Goal: Transaction & Acquisition: Book appointment/travel/reservation

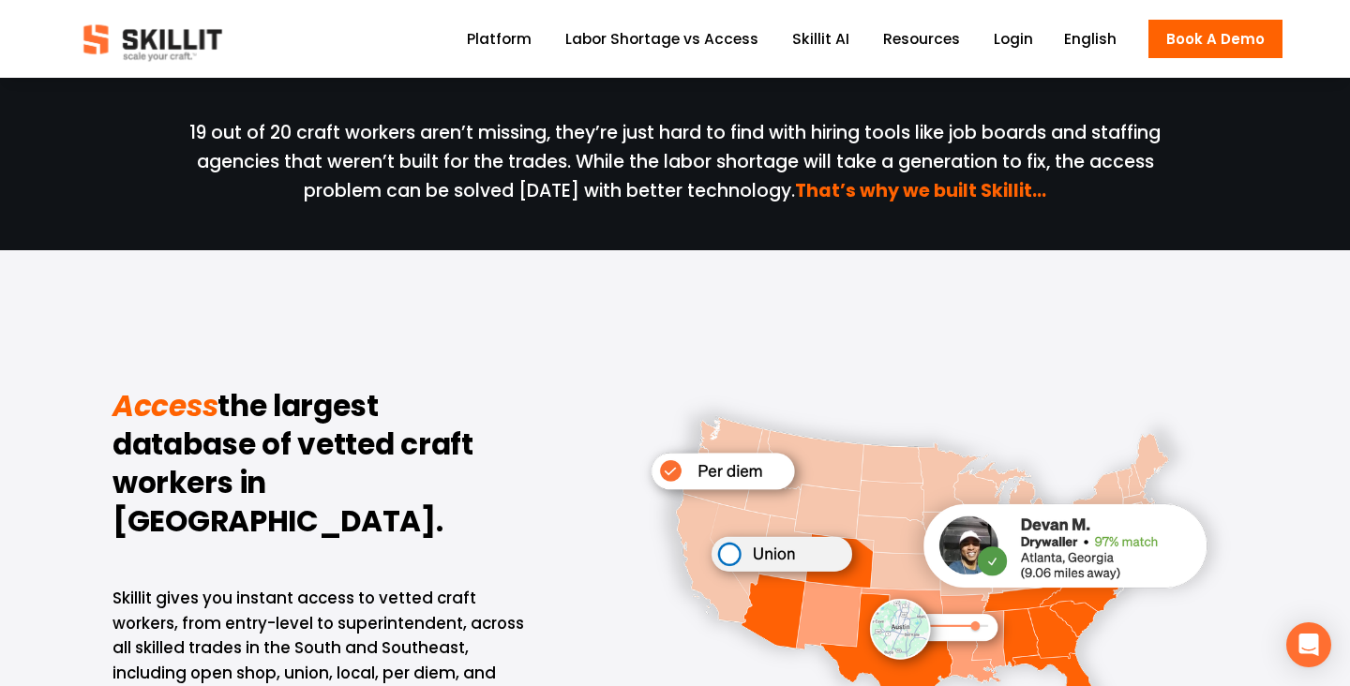
scroll to position [1087, 0]
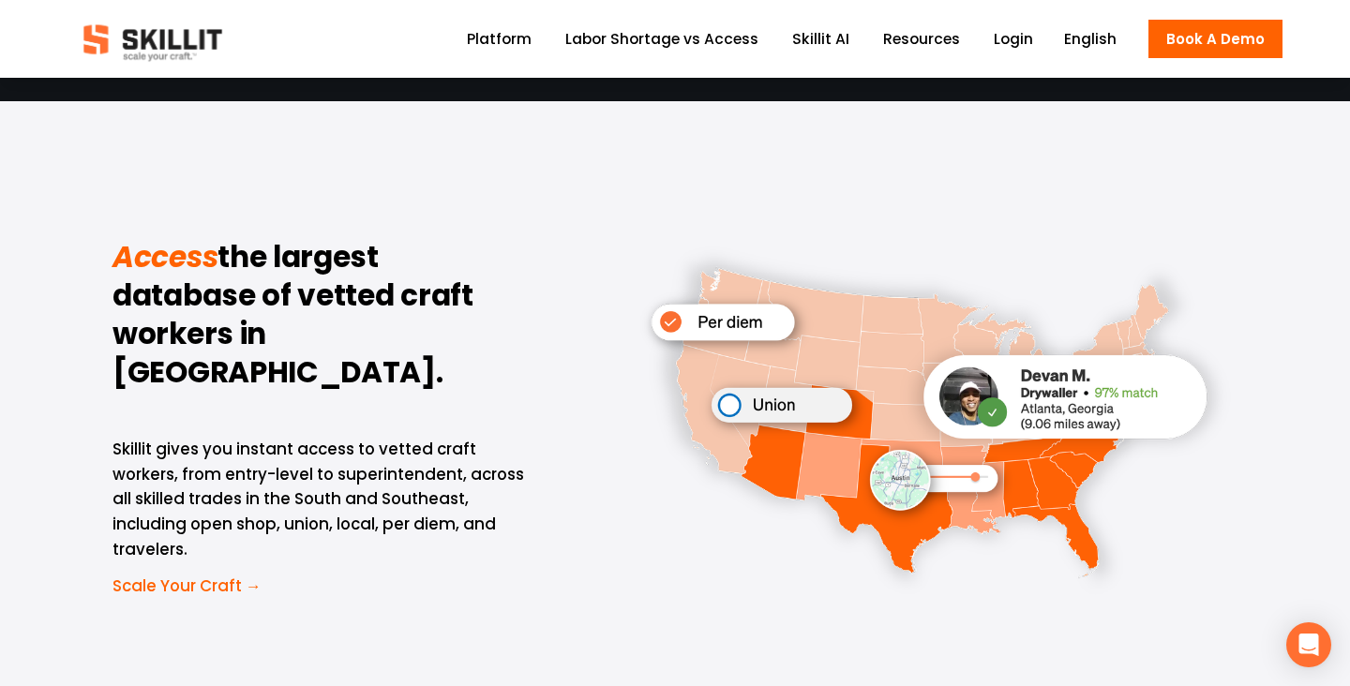
click at [907, 447] on div at bounding box center [937, 422] width 602 height 374
click at [1054, 398] on div at bounding box center [937, 422] width 602 height 374
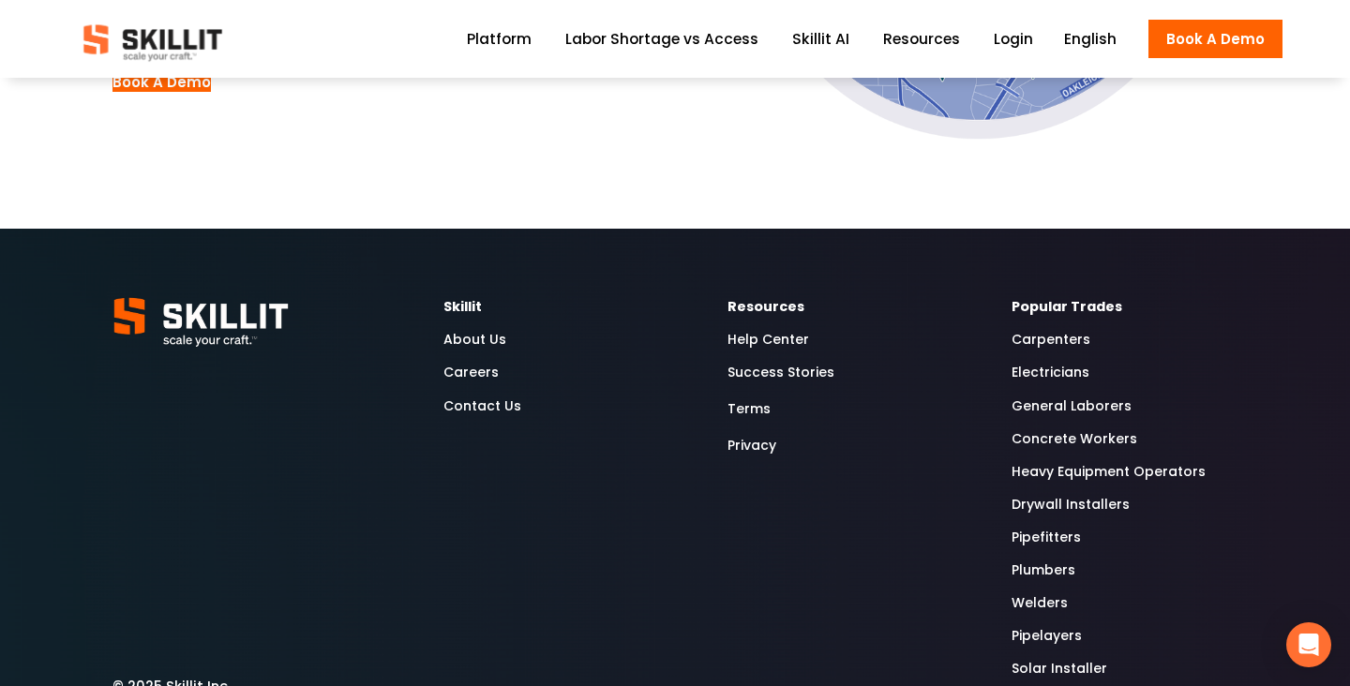
scroll to position [5264, 0]
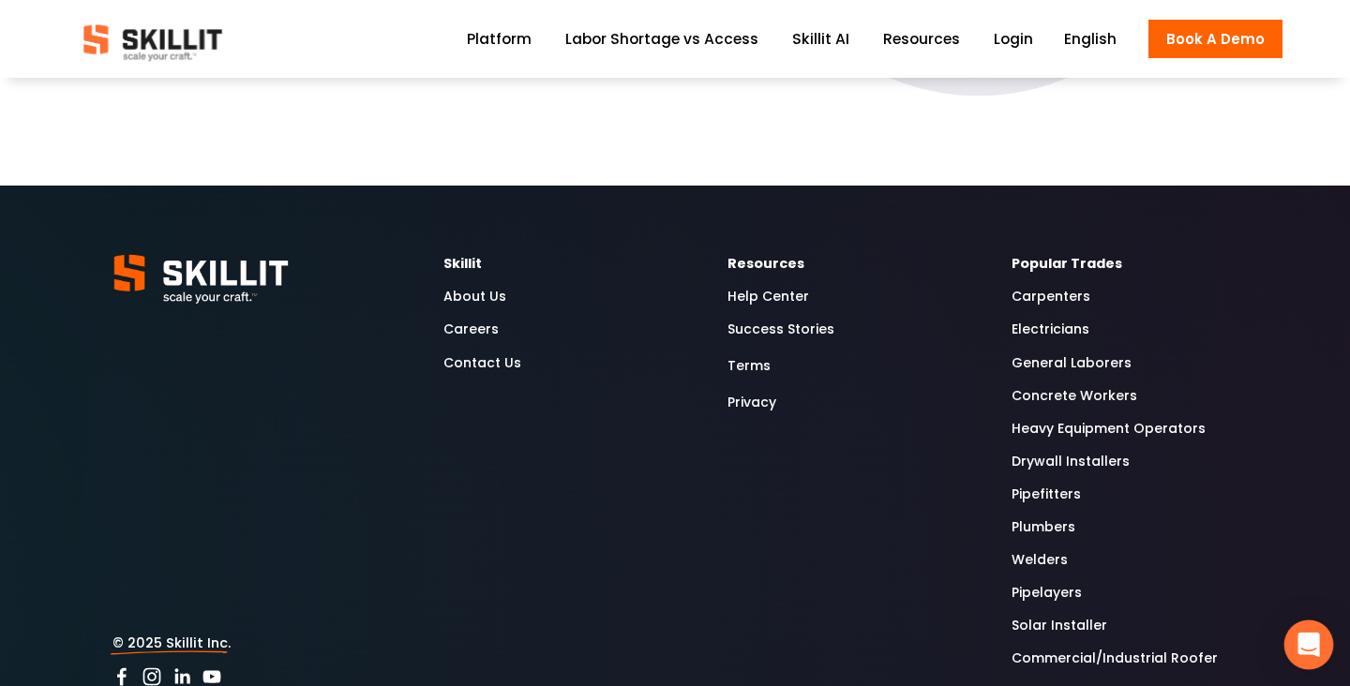
click at [1310, 640] on icon "Open Intercom Messenger" at bounding box center [1309, 645] width 22 height 24
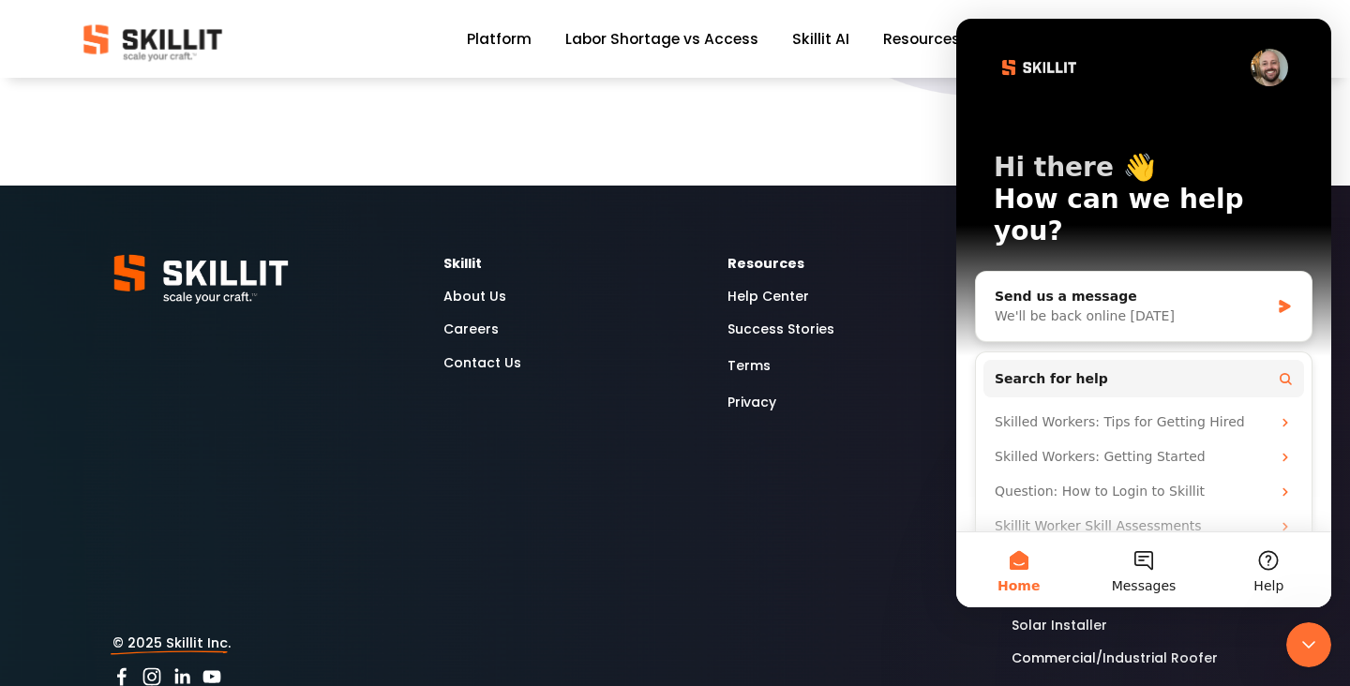
scroll to position [0, 0]
click at [809, 422] on div "Skillit About Us Careers Contact Us Resources Help Center Success Stories Terms…" at bounding box center [675, 472] width 1350 height 438
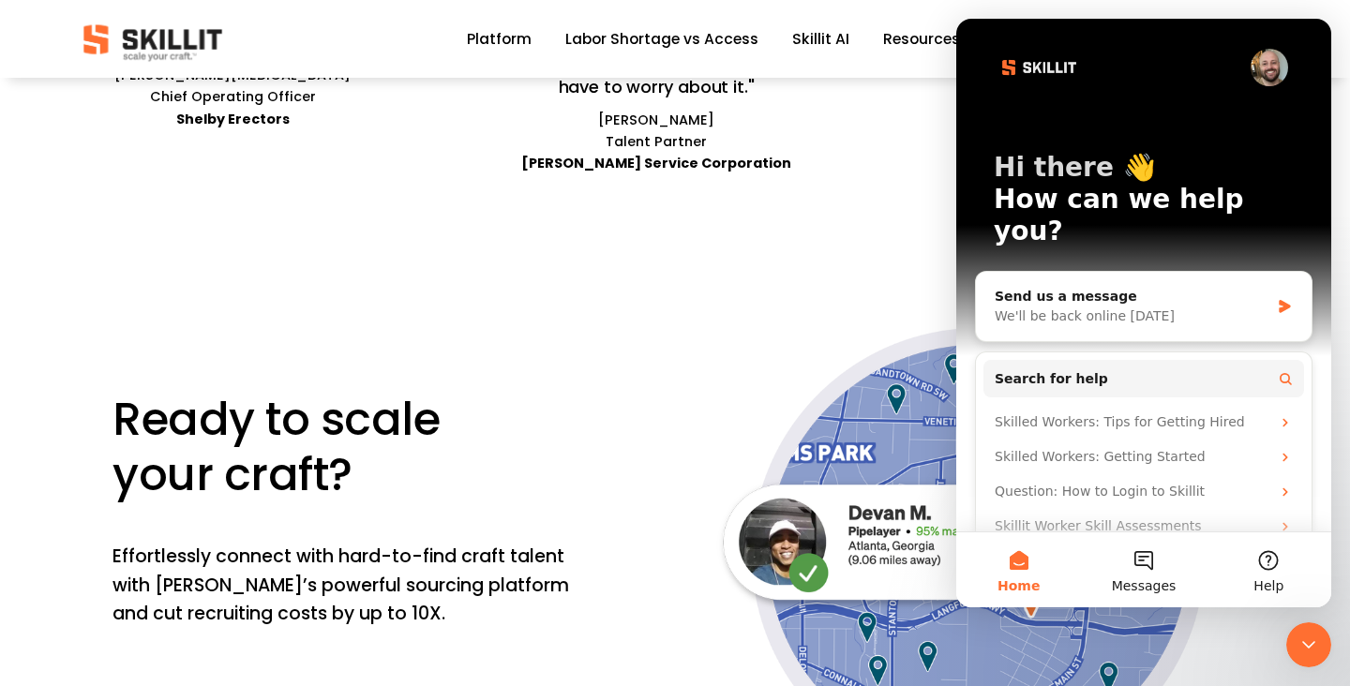
scroll to position [4107, 0]
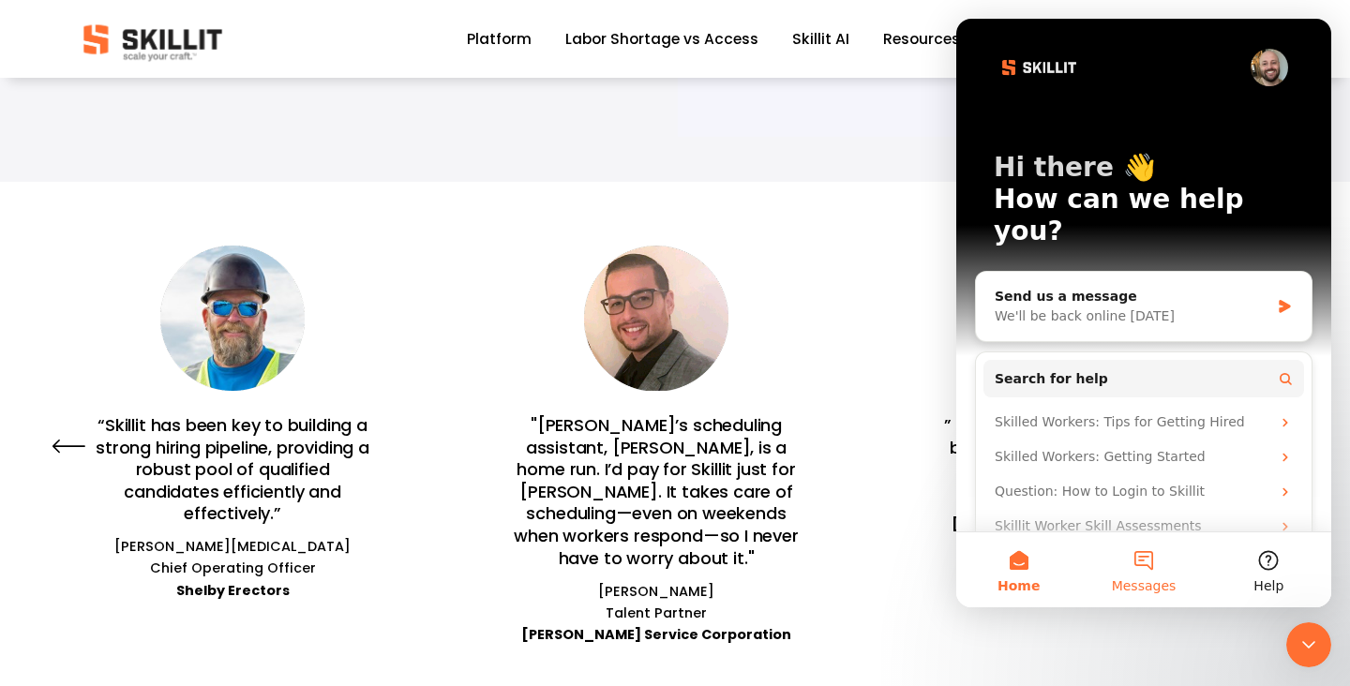
click at [1138, 571] on button "Messages" at bounding box center [1143, 570] width 125 height 75
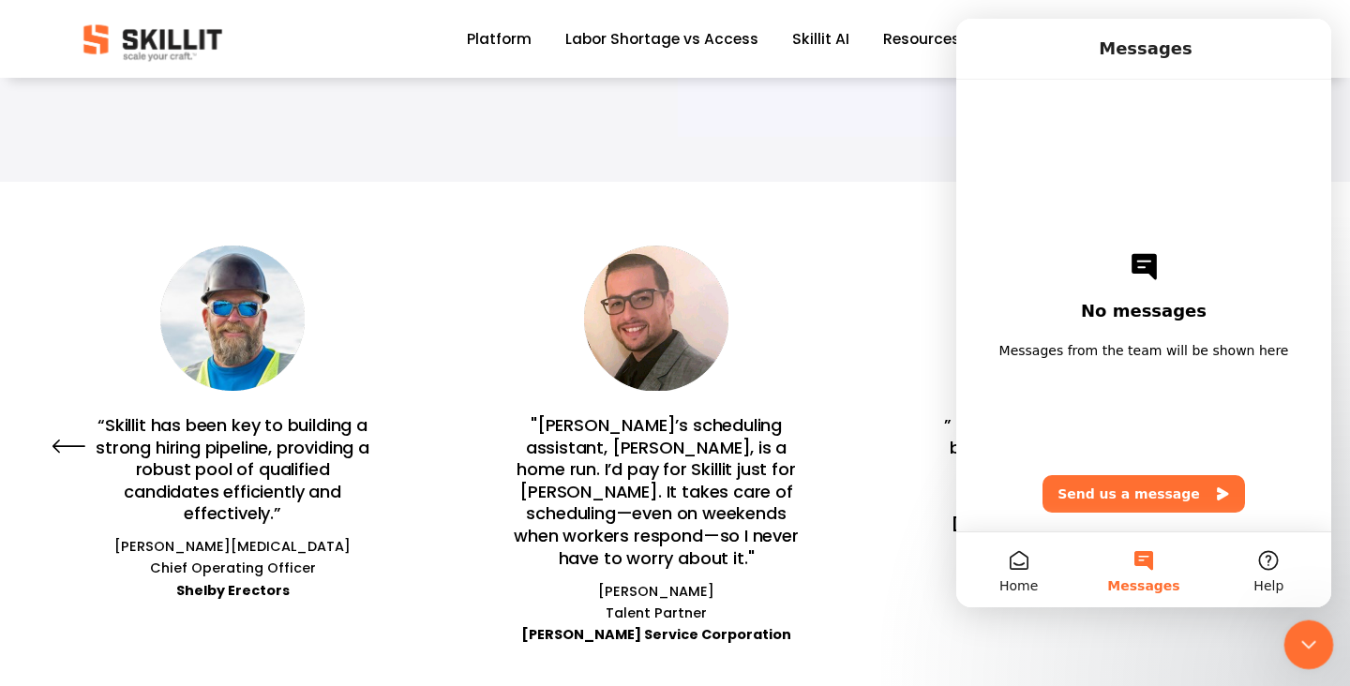
click at [1315, 638] on icon "Close Intercom Messenger" at bounding box center [1306, 642] width 23 height 23
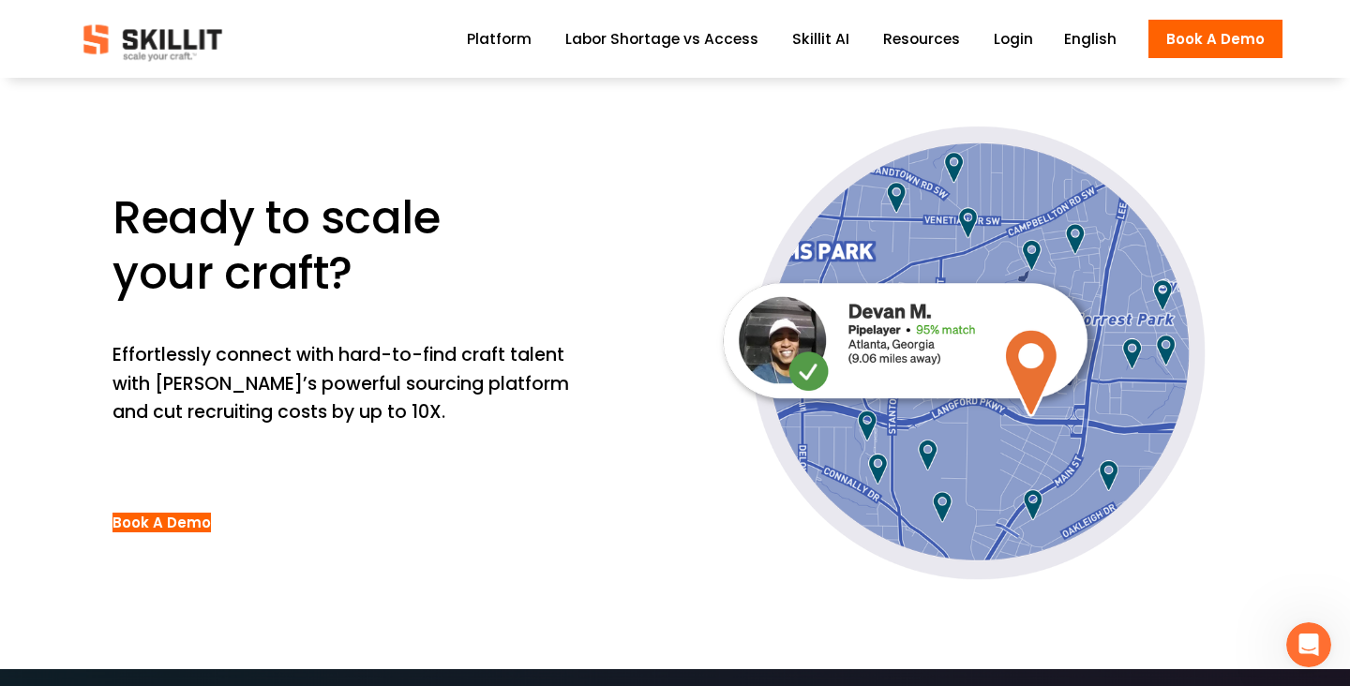
scroll to position [4783, 0]
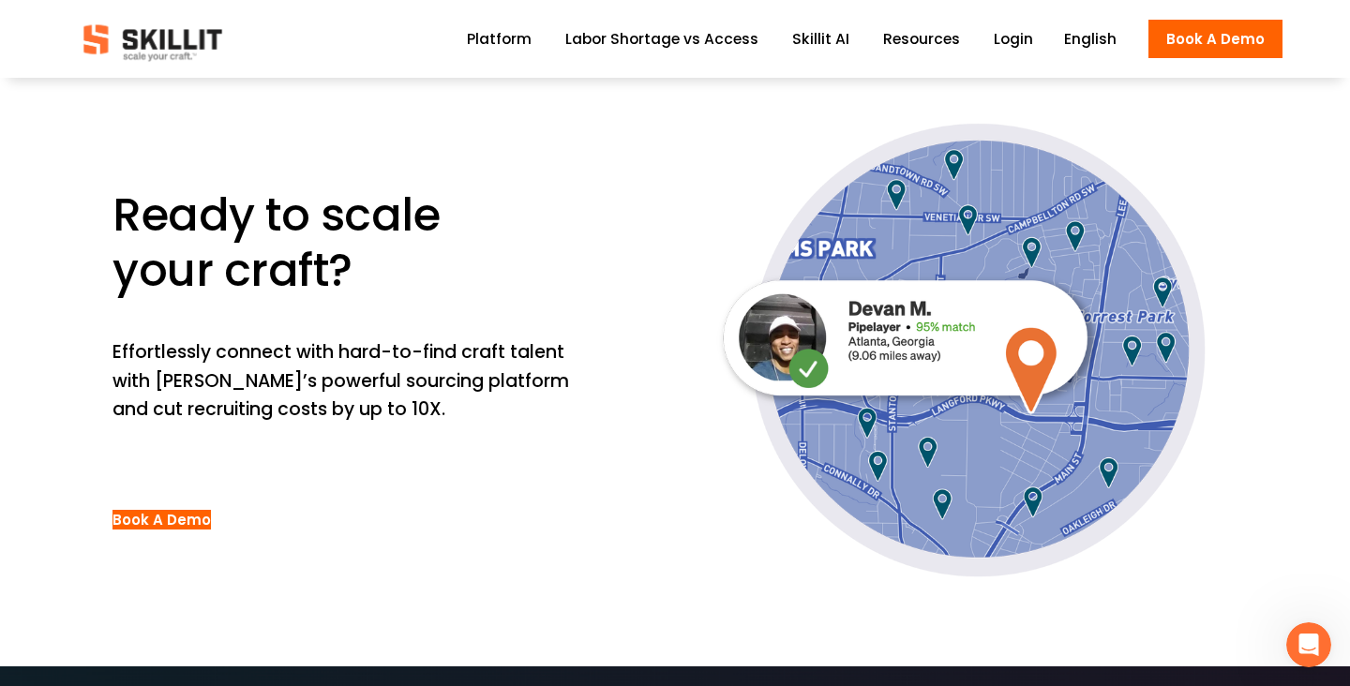
click at [211, 510] on link "Book A Demo" at bounding box center [162, 520] width 98 height 20
